Goal: Task Accomplishment & Management: Use online tool/utility

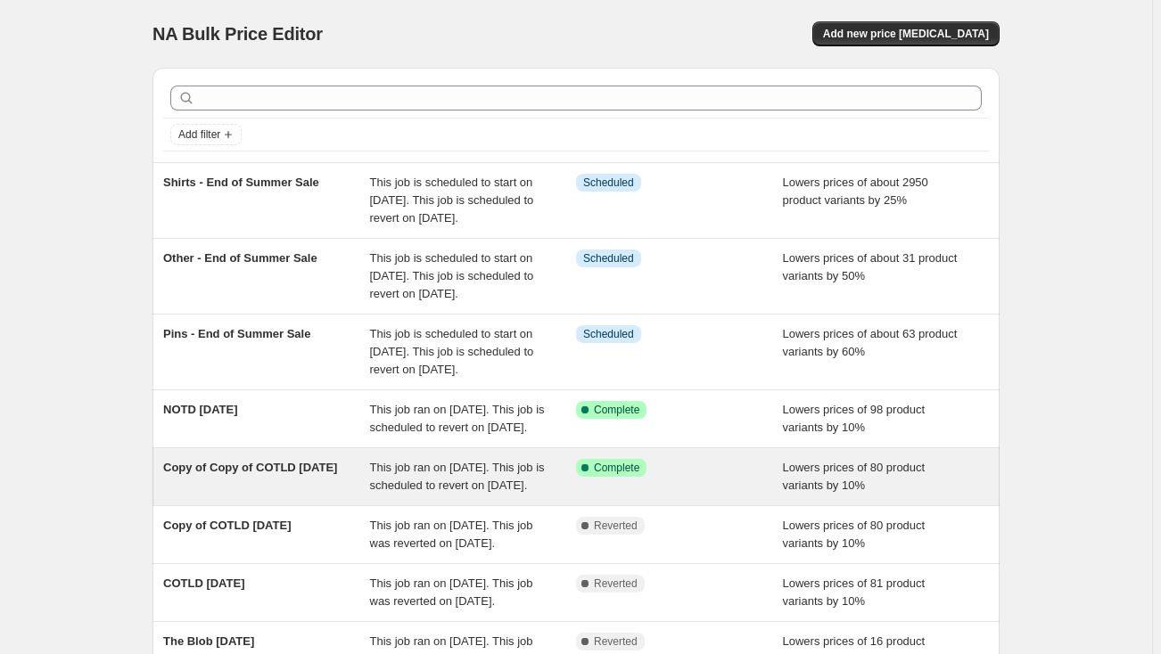
click at [288, 495] on div "Copy of Copy of COTLD [DATE]" at bounding box center [266, 477] width 207 height 36
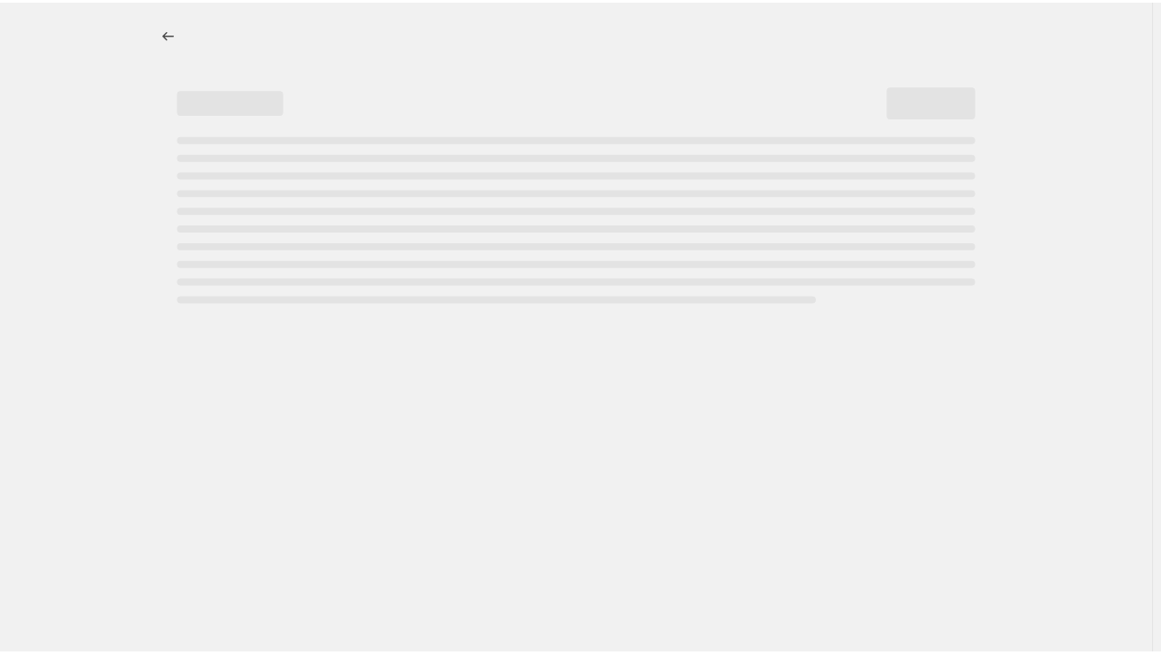
select select "percentage"
select select "not_equal"
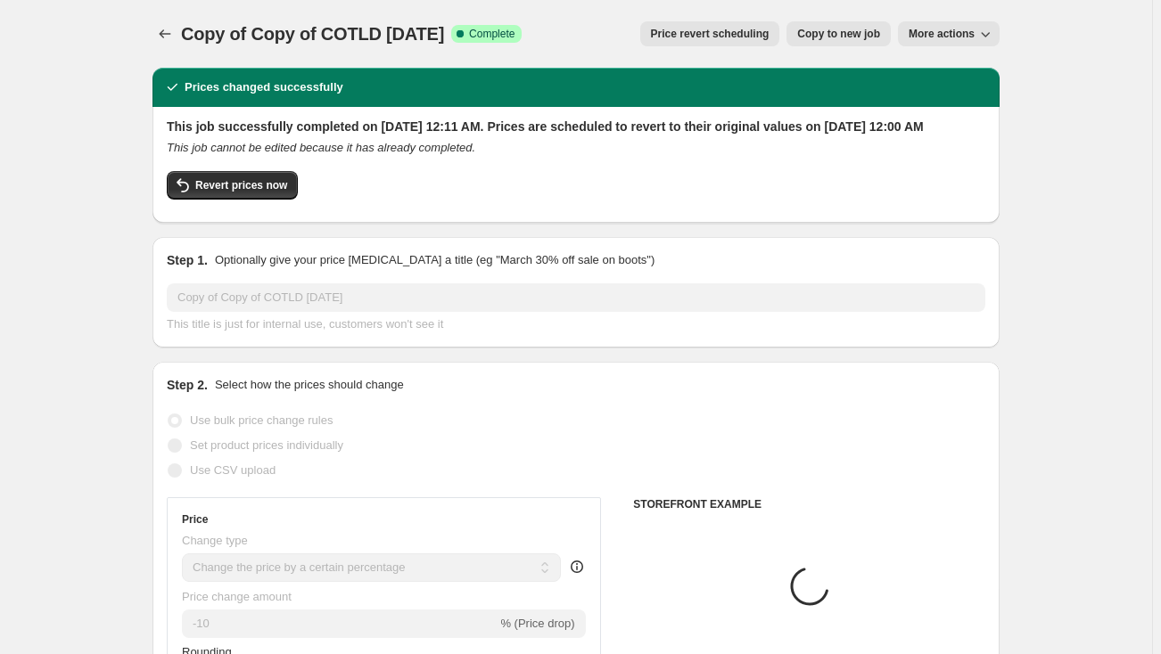
select select "collection"
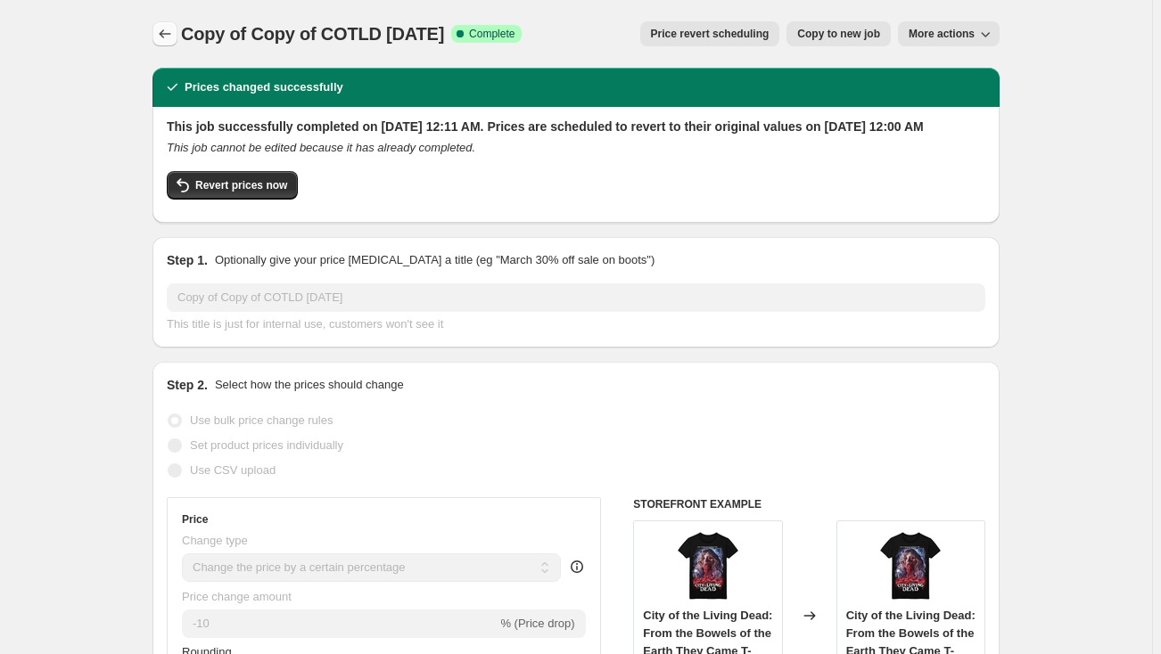
click at [168, 41] on icon "Price change jobs" at bounding box center [165, 34] width 18 height 18
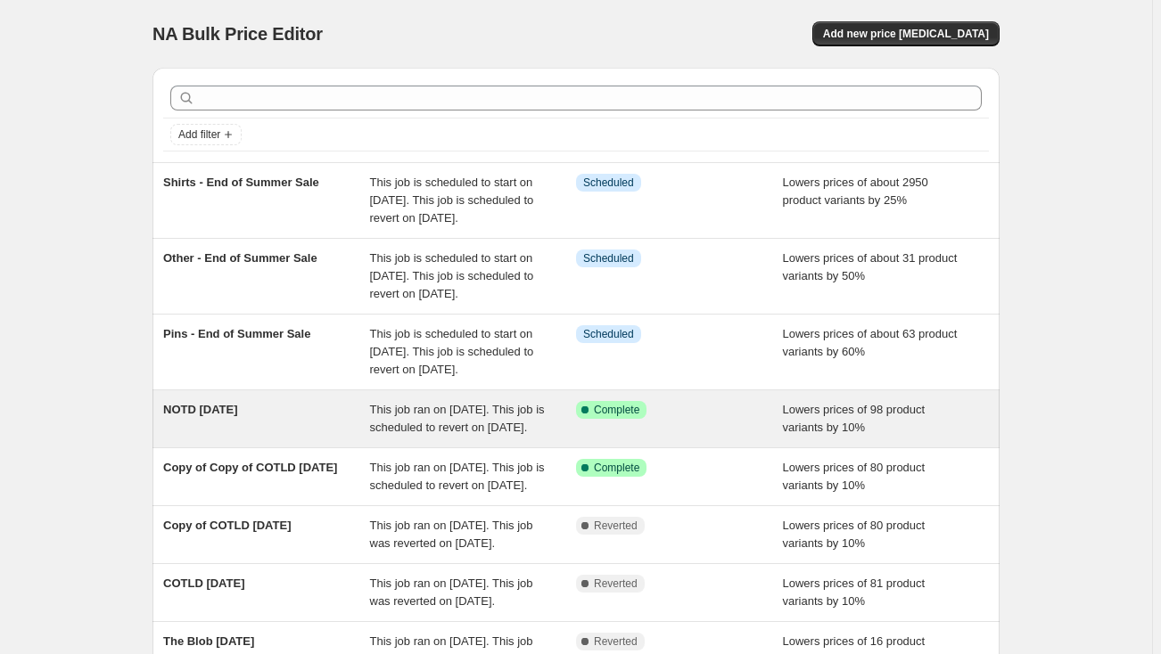
scroll to position [80, 0]
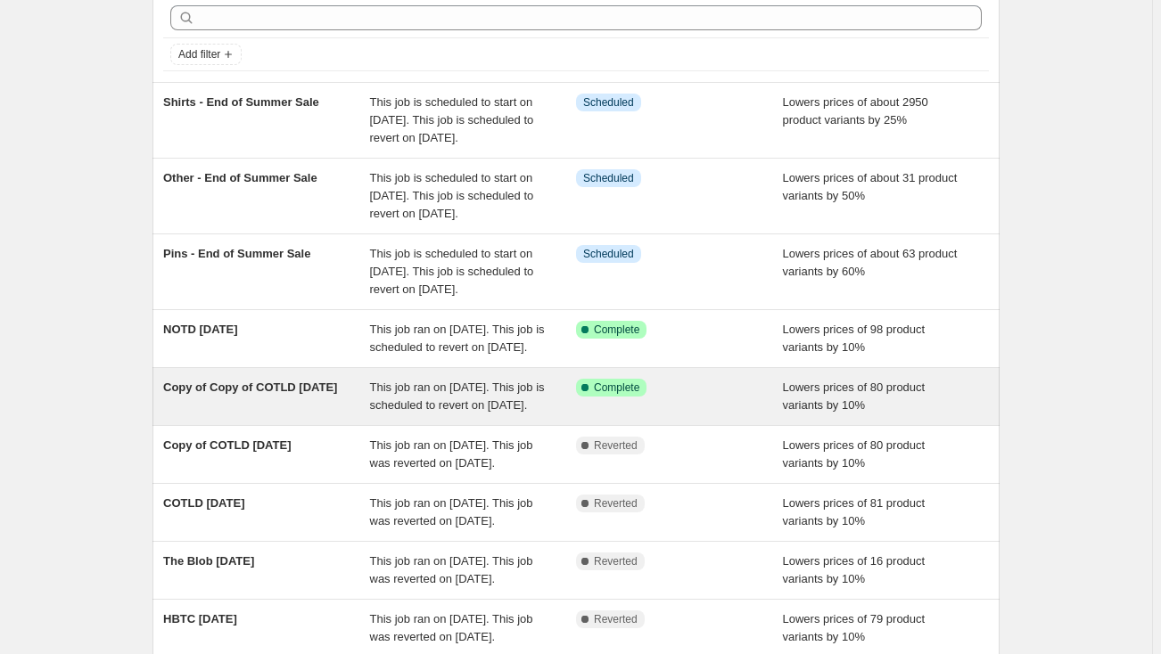
click at [249, 414] on div "Copy of Copy of COTLD [DATE]" at bounding box center [266, 397] width 207 height 36
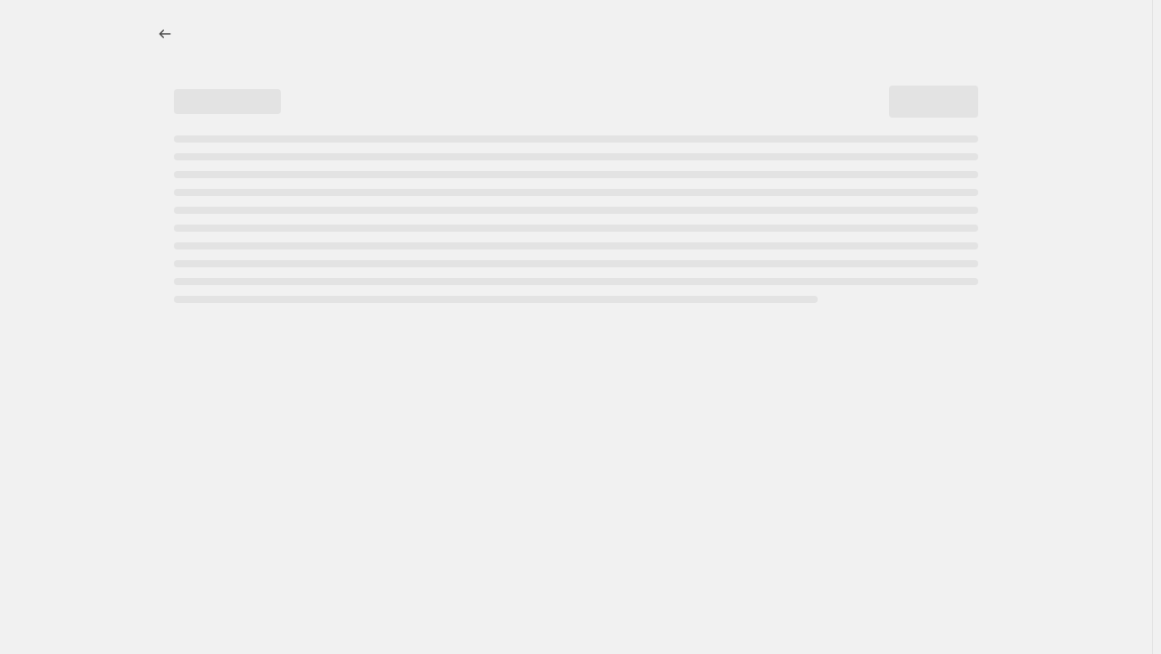
select select "percentage"
select select "collection"
select select "not_equal"
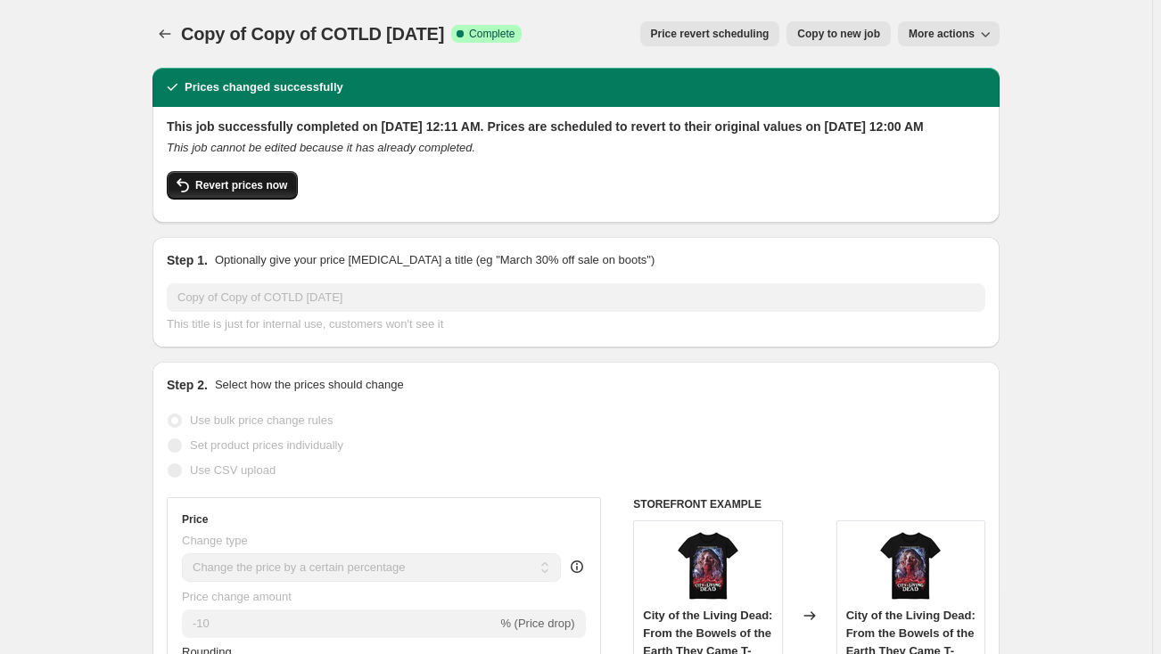
click at [236, 193] on span "Revert prices now" at bounding box center [241, 185] width 92 height 14
checkbox input "false"
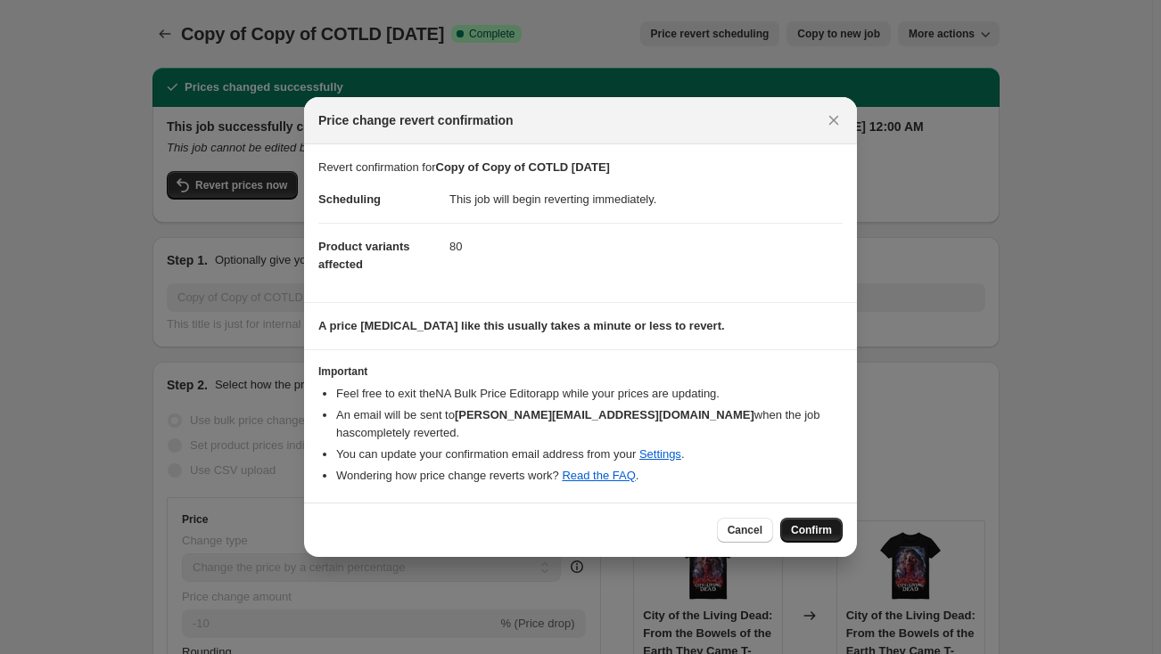
click at [809, 523] on span "Confirm" at bounding box center [811, 530] width 41 height 14
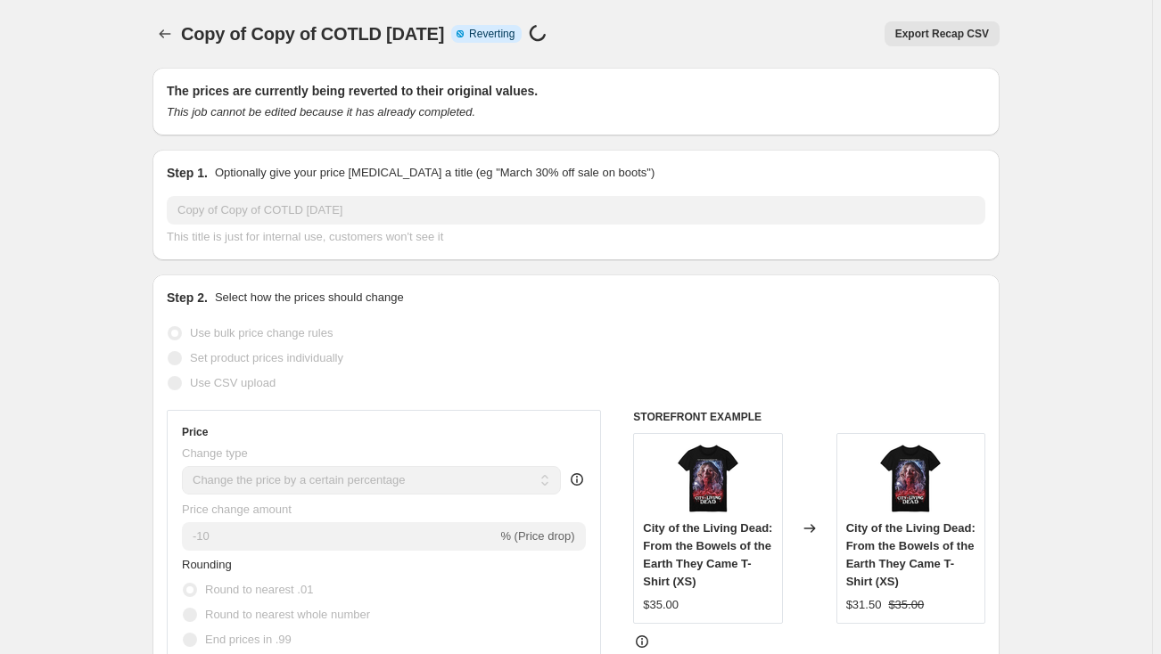
select select "percentage"
select select "collection"
select select "not_equal"
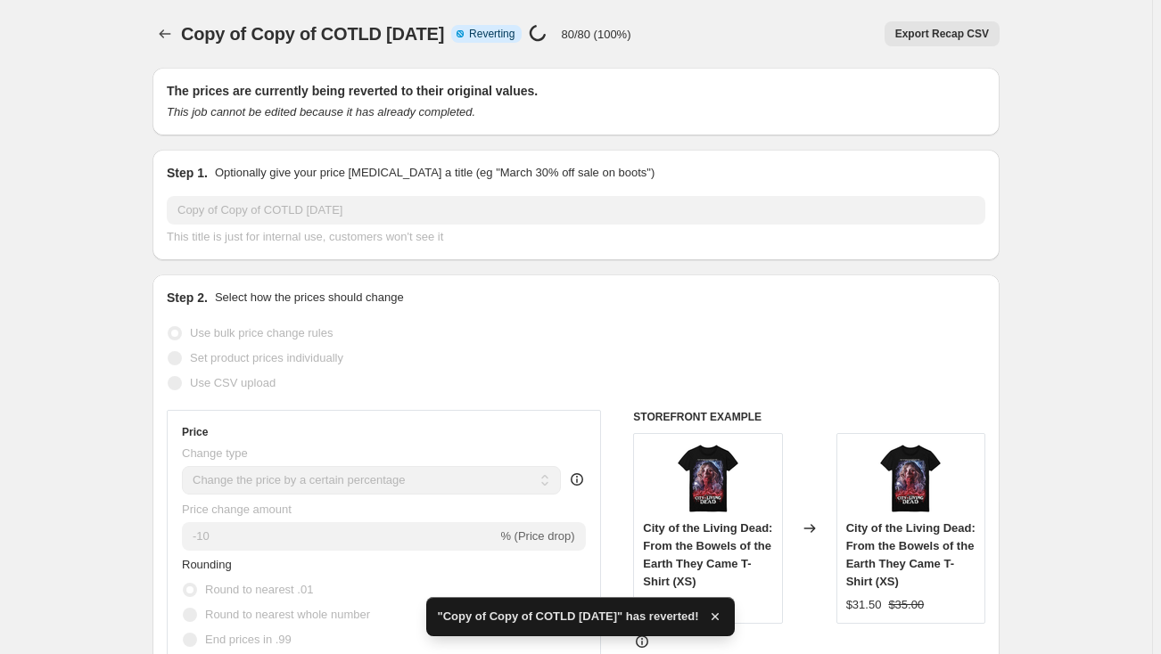
checkbox input "true"
